Goal: Task Accomplishment & Management: Manage account settings

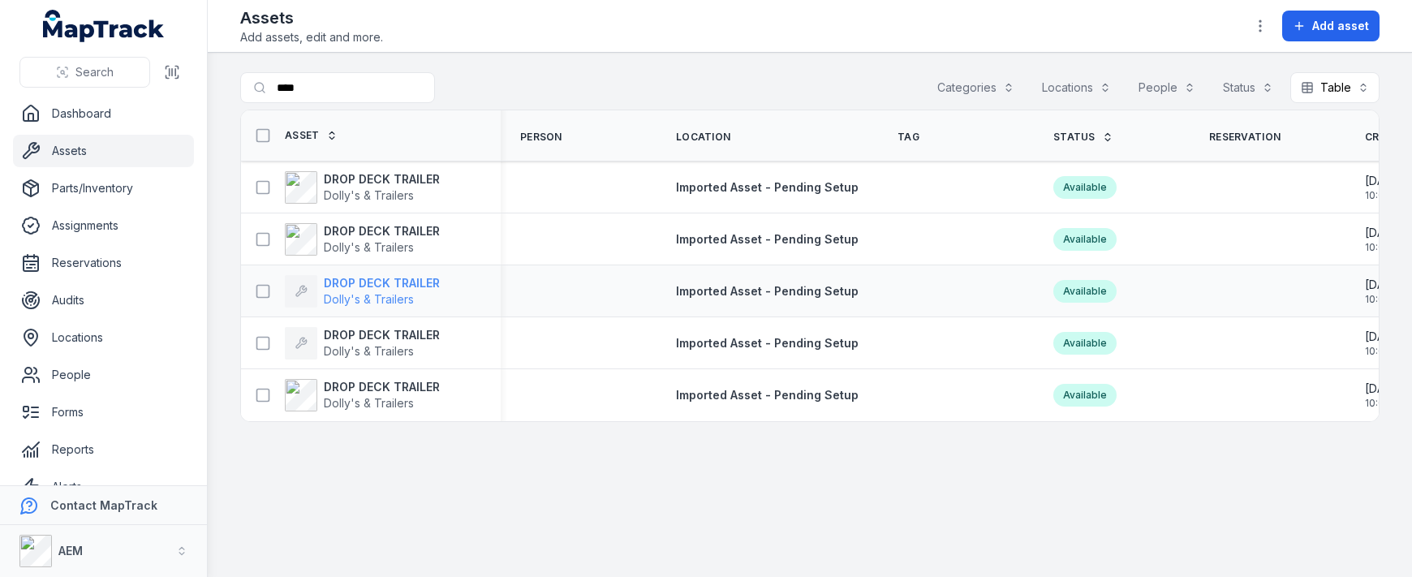
click at [419, 286] on strong "DROP DECK TRAILER" at bounding box center [382, 283] width 116 height 16
click at [415, 339] on strong "DROP DECK TRAILER" at bounding box center [382, 335] width 116 height 16
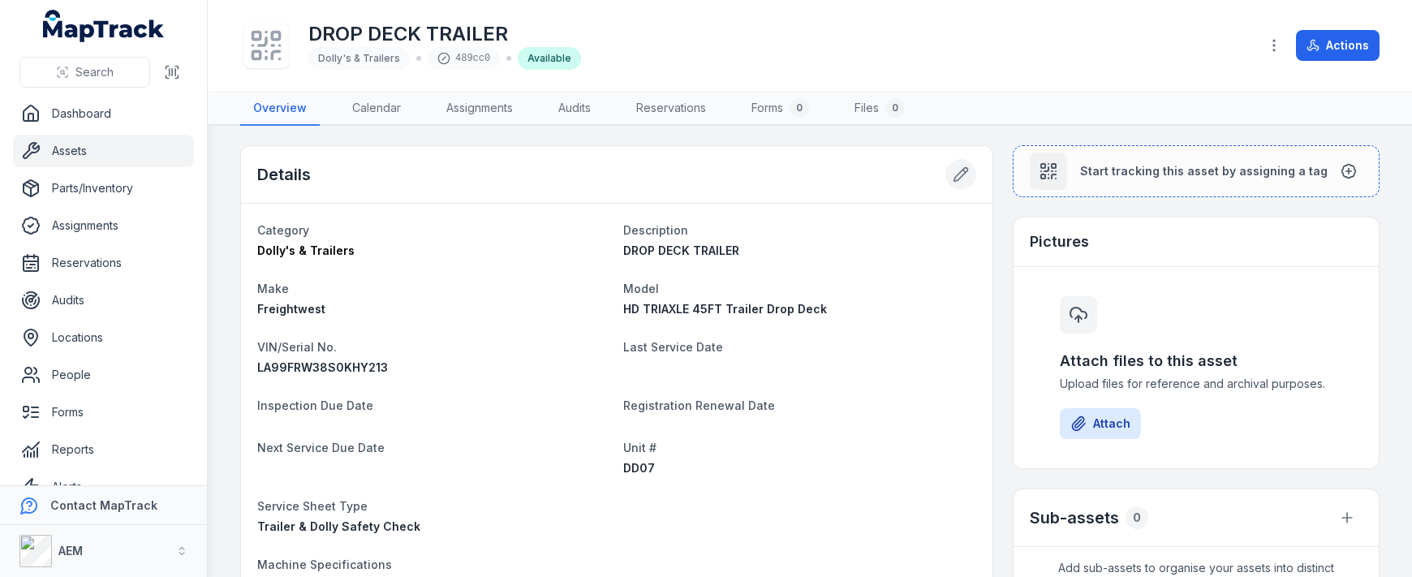
click at [956, 176] on icon at bounding box center [960, 174] width 16 height 16
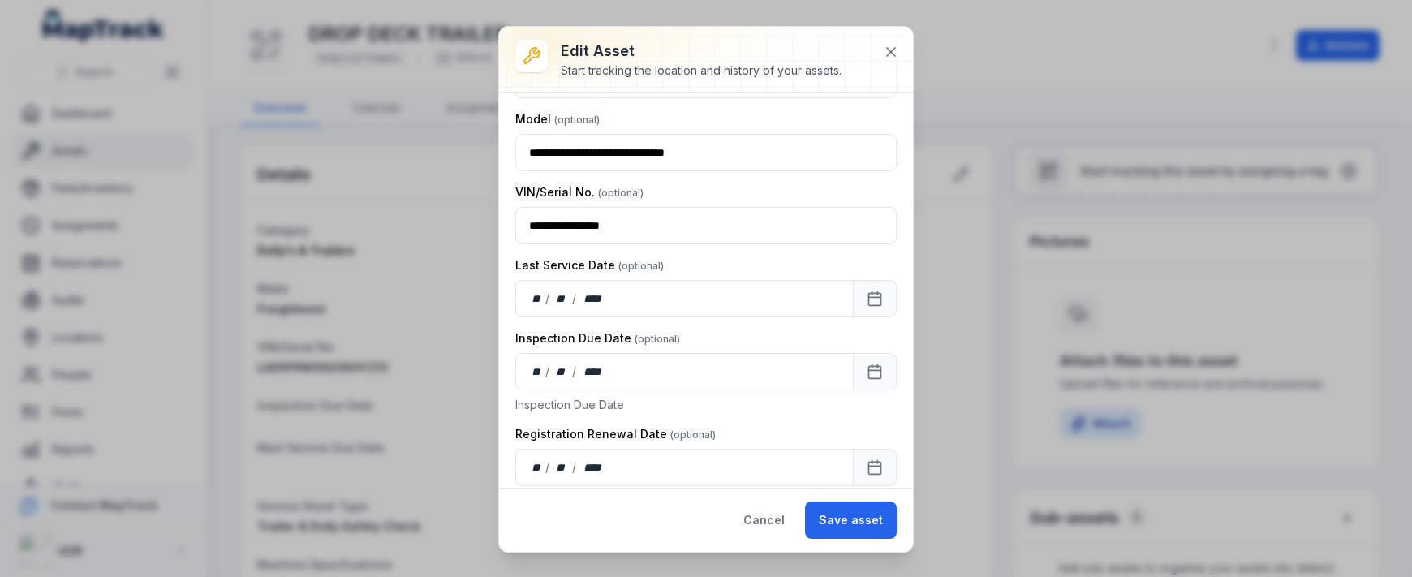
scroll to position [243, 0]
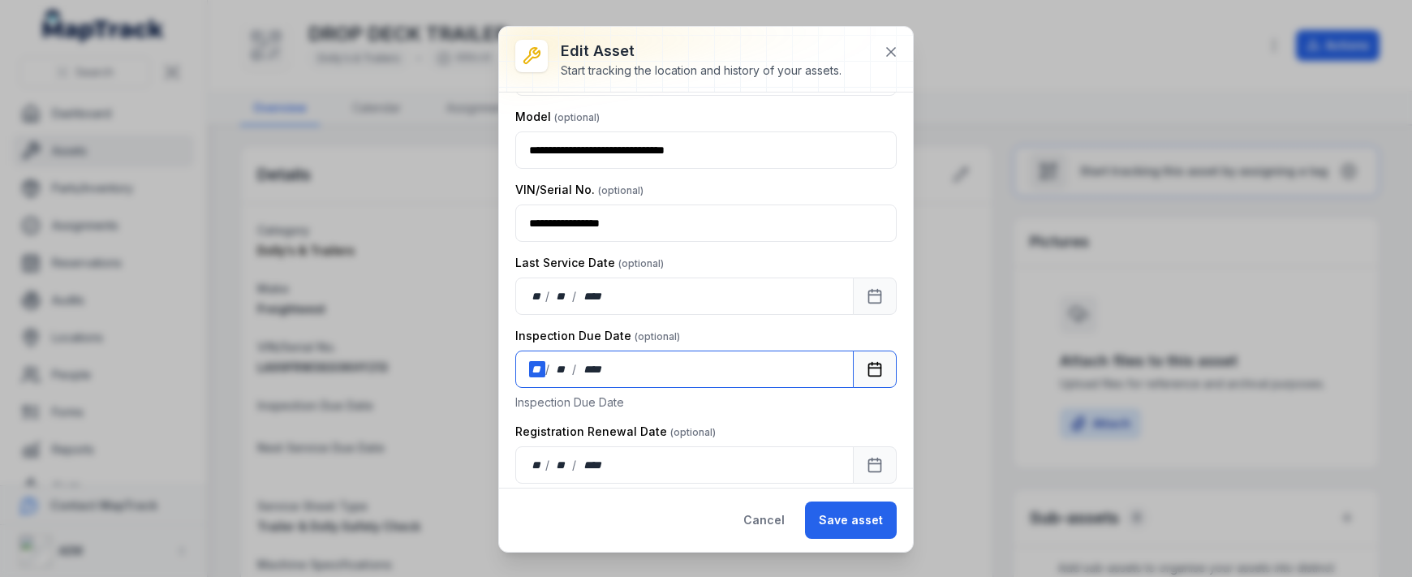
click at [540, 363] on div "**" at bounding box center [537, 369] width 16 height 16
click at [854, 512] on button "Save asset" at bounding box center [851, 519] width 92 height 37
